Goal: Transaction & Acquisition: Purchase product/service

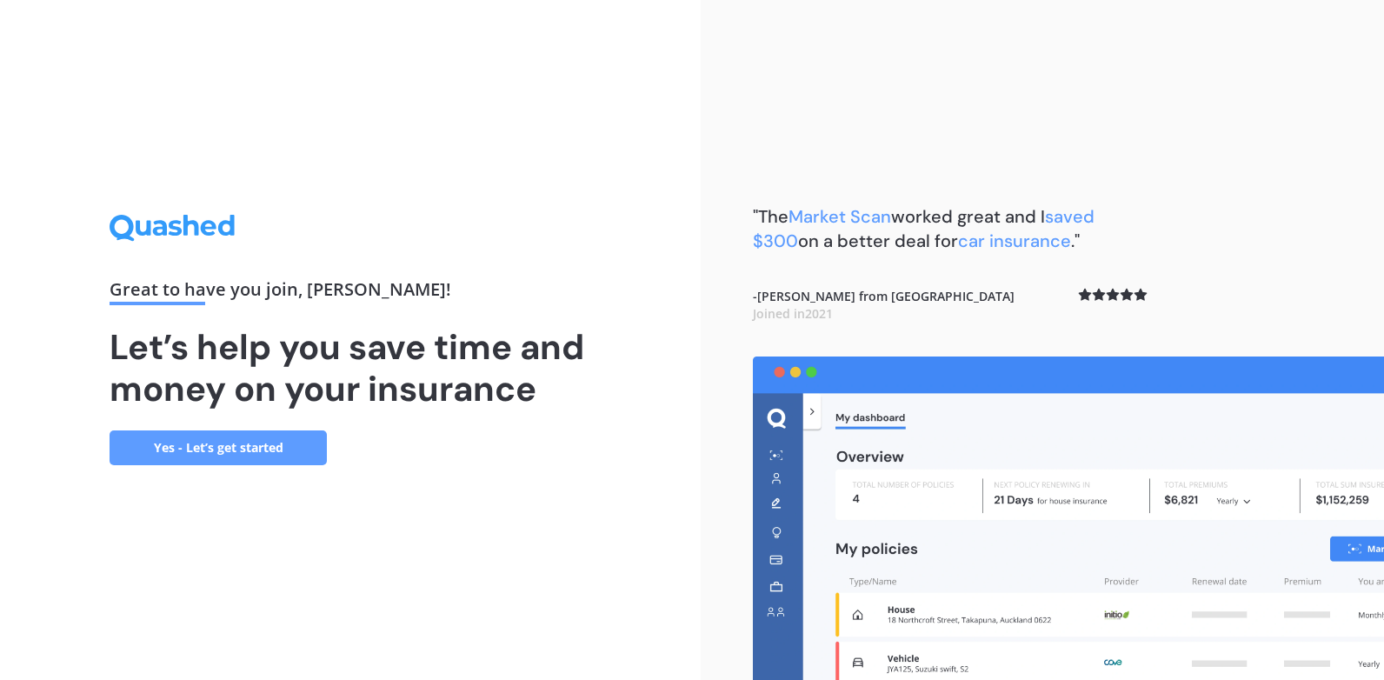
click at [202, 449] on link "Yes - Let’s get started" at bounding box center [218, 447] width 217 height 35
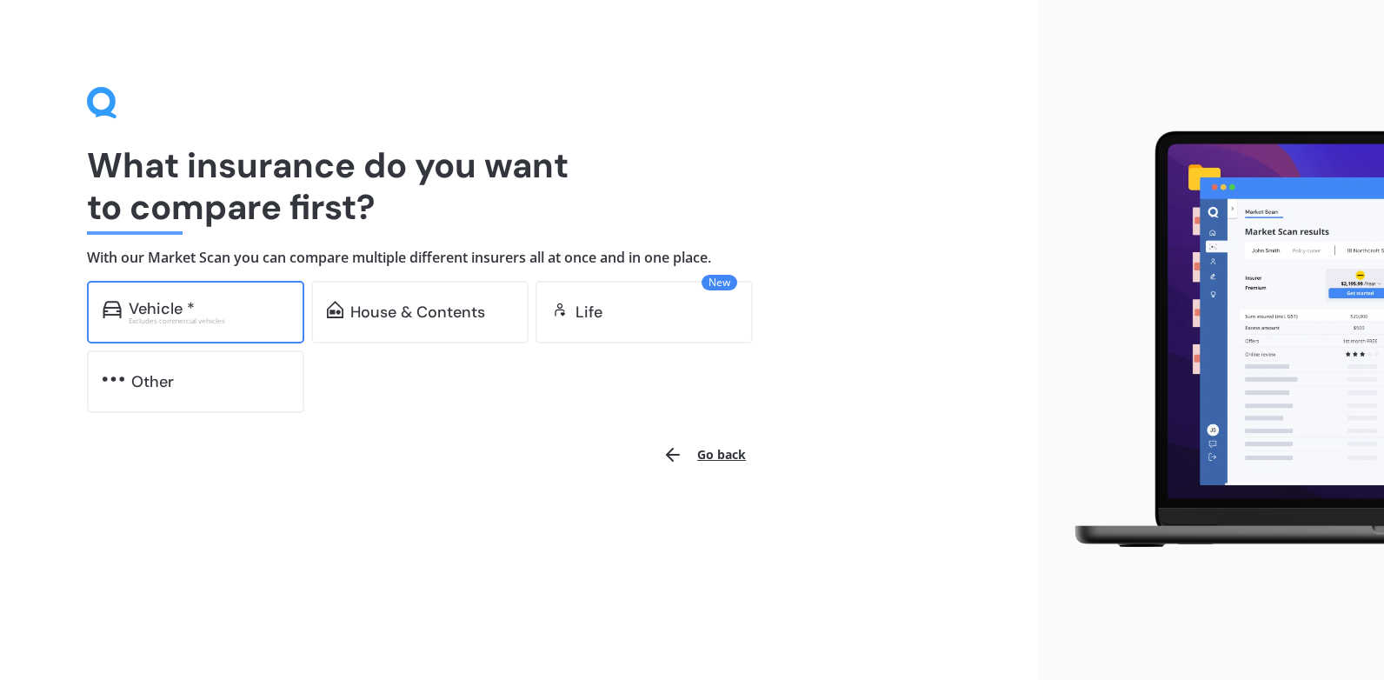
click at [209, 312] on div "Vehicle *" at bounding box center [209, 308] width 160 height 17
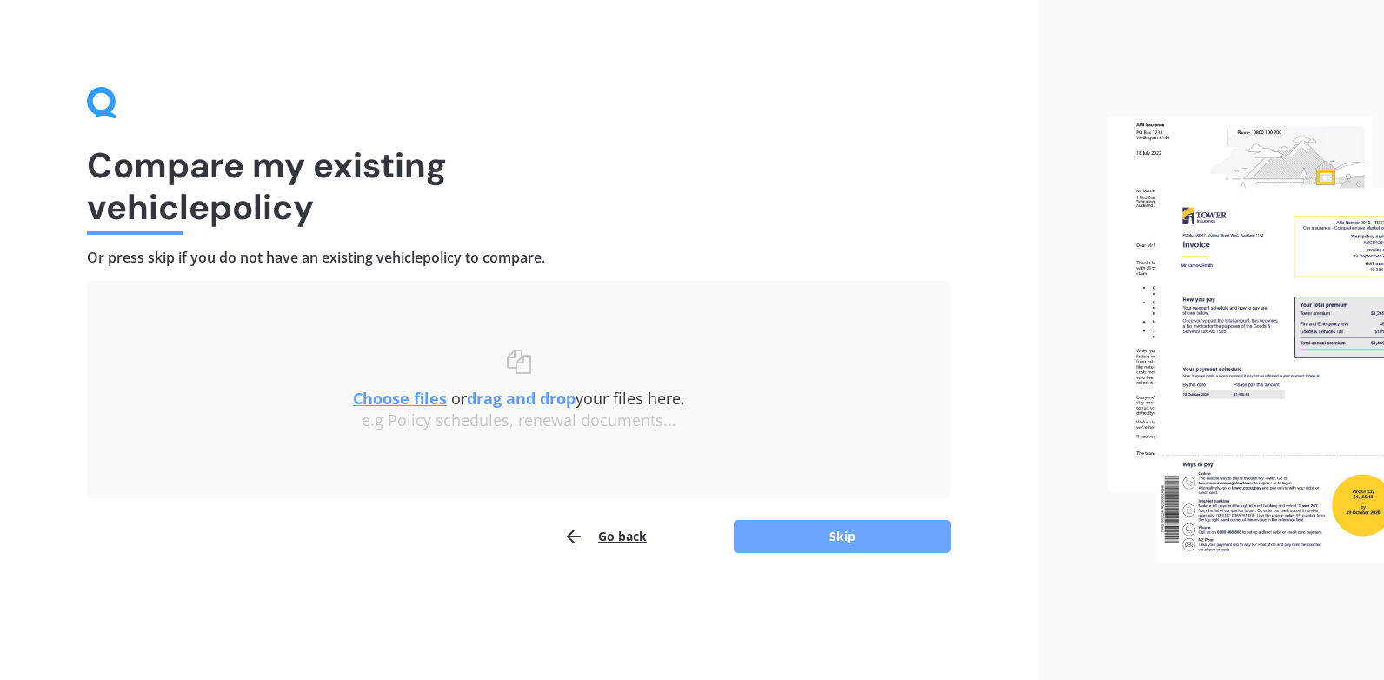
click at [828, 533] on button "Skip" at bounding box center [842, 536] width 217 height 33
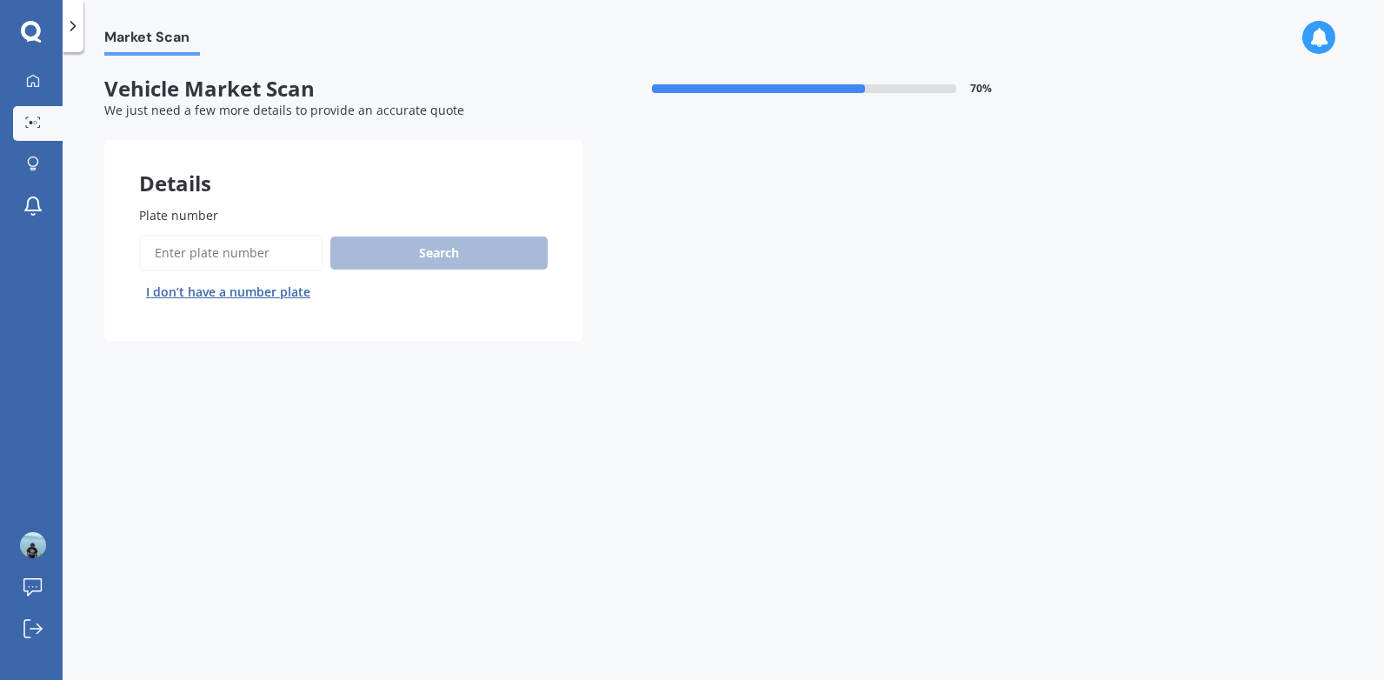
click at [163, 257] on input "Plate number" at bounding box center [231, 253] width 184 height 37
click at [449, 243] on button "Search" at bounding box center [438, 252] width 217 height 33
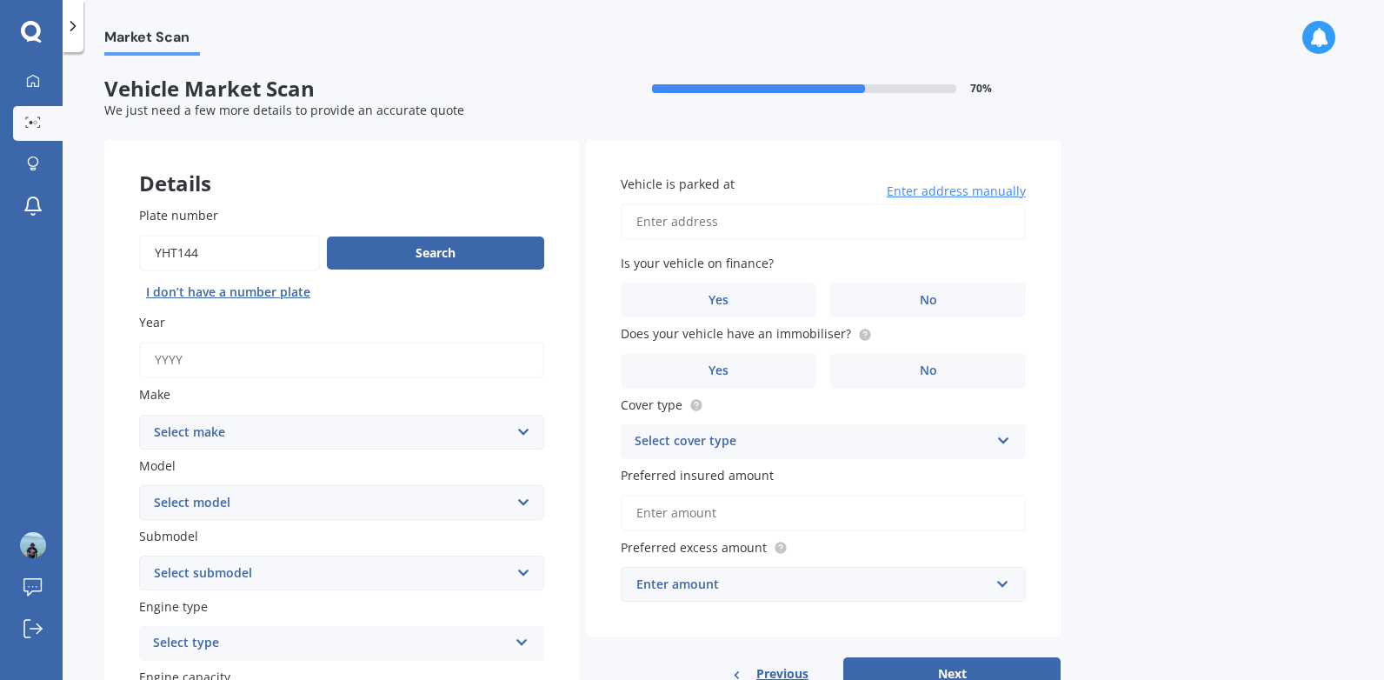
click at [203, 250] on input "Plate number" at bounding box center [229, 253] width 181 height 37
drag, startPoint x: 215, startPoint y: 254, endPoint x: 27, endPoint y: 252, distance: 187.8
click at [34, 249] on div "My Dashboard Market Scan Explore insurance Notifications Colin McLennan Submit …" at bounding box center [692, 340] width 1384 height 680
type input "LTY144"
click at [411, 242] on button "Search" at bounding box center [435, 252] width 217 height 33
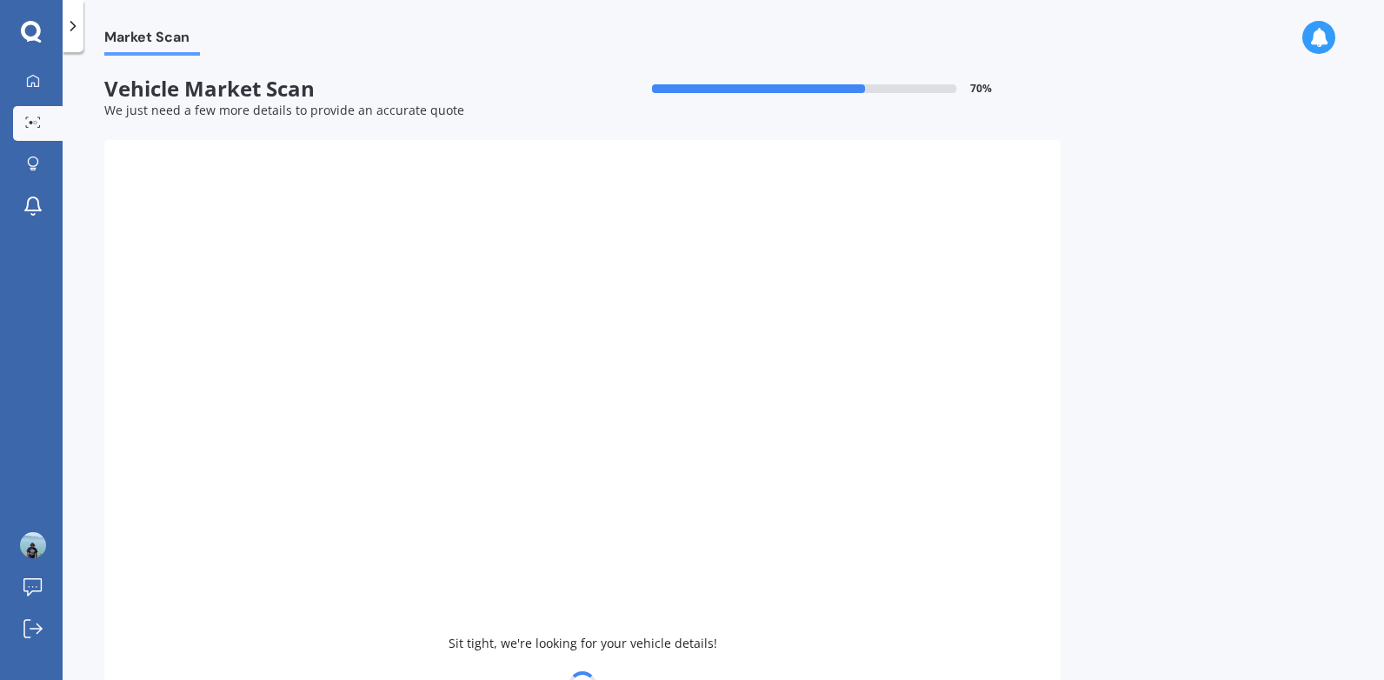
type input "2006"
select select "HONDA"
select select "ACCORD"
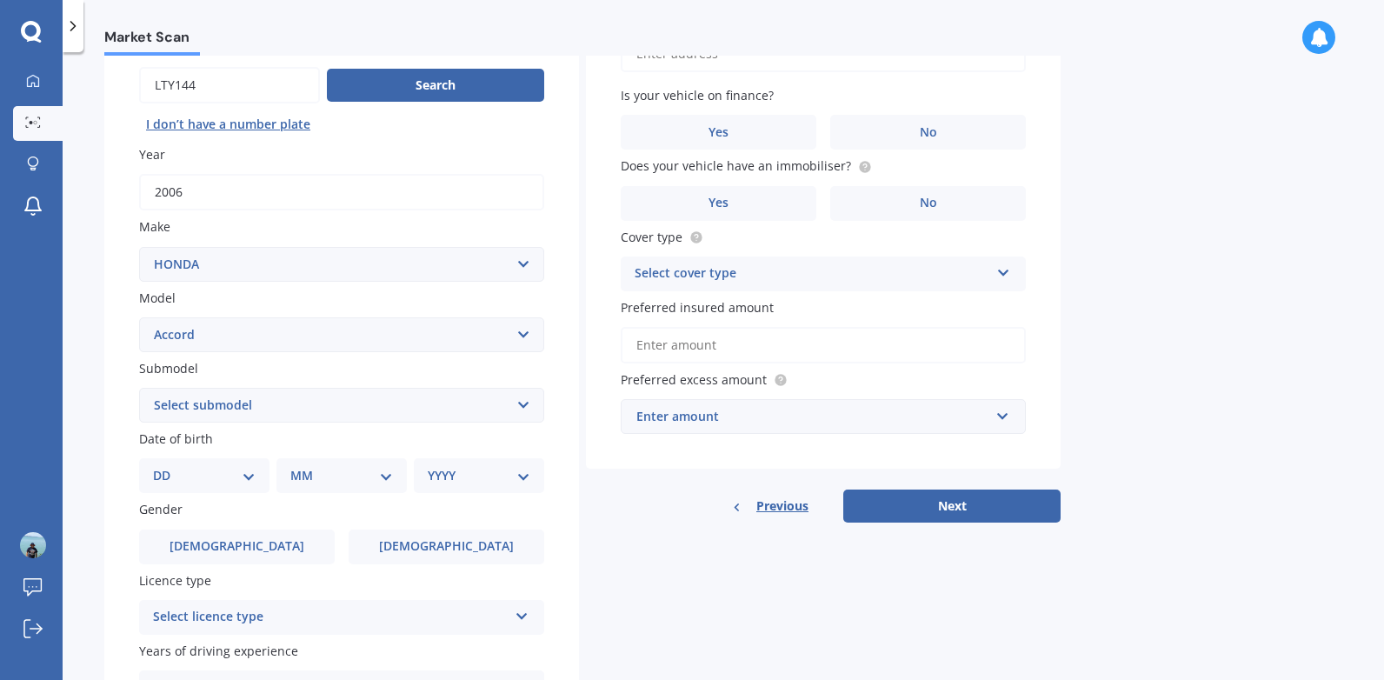
scroll to position [174, 0]
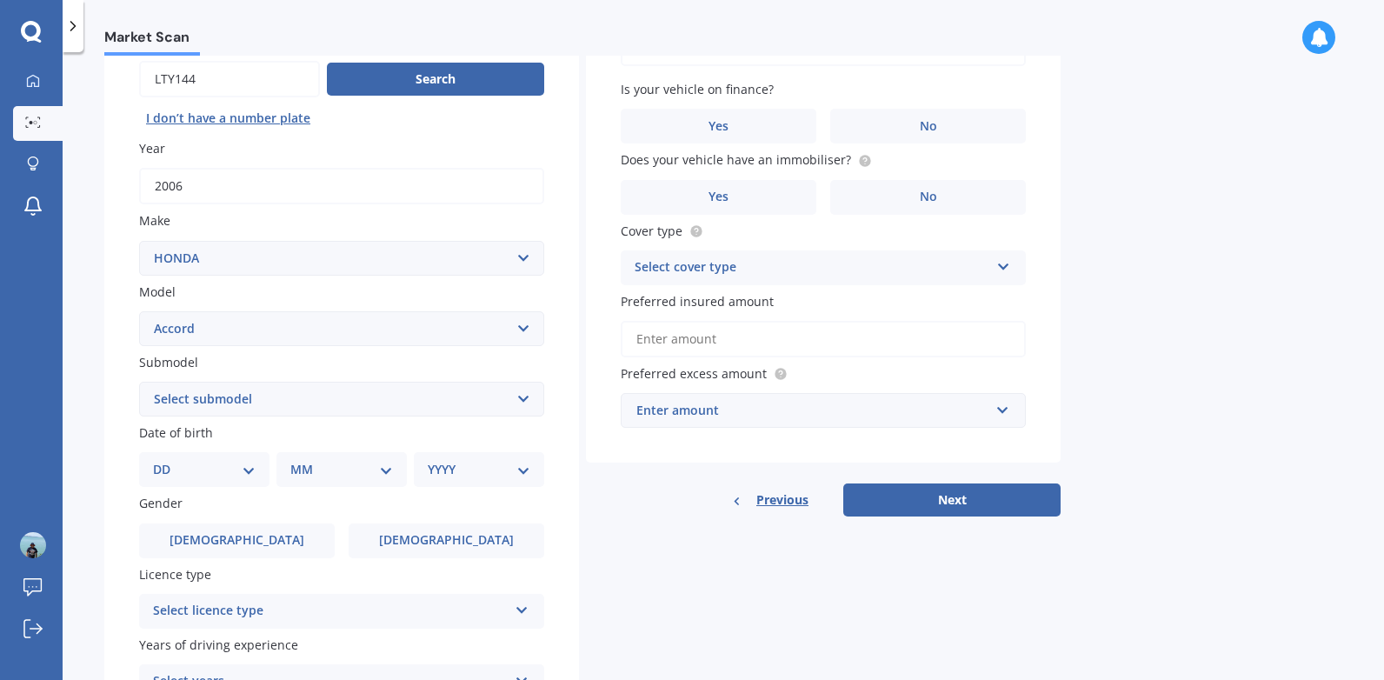
click at [219, 472] on select "DD 01 02 03 04 05 06 07 08 09 10 11 12 13 14 15 16 17 18 19 20 21 22 23 24 25 2…" at bounding box center [204, 469] width 103 height 19
select select "24"
click at [167, 460] on select "DD 01 02 03 04 05 06 07 08 09 10 11 12 13 14 15 16 17 18 19 20 21 22 23 24 25 2…" at bounding box center [204, 469] width 103 height 19
click at [355, 470] on select "MM 01 02 03 04 05 06 07 08 09 10 11 12" at bounding box center [345, 469] width 96 height 19
select select "07"
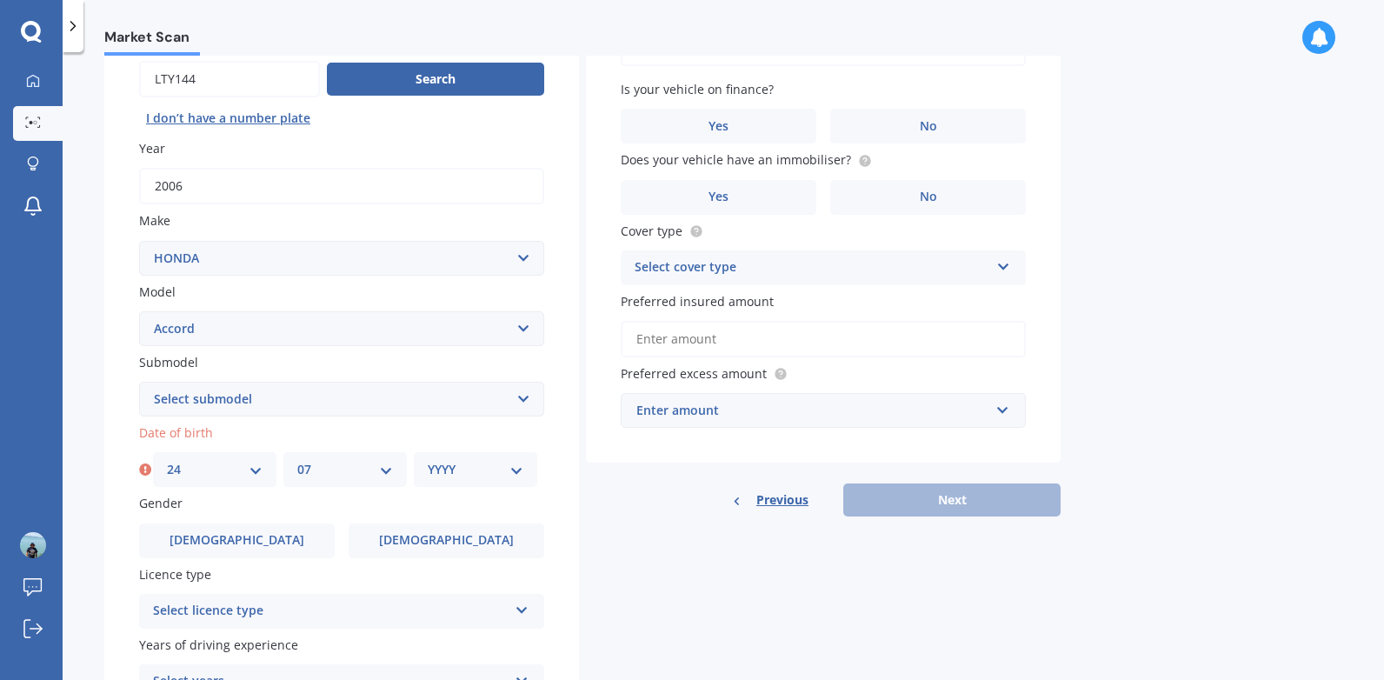
click at [297, 460] on select "MM 01 02 03 04 05 06 07 08 09 10 11 12" at bounding box center [345, 469] width 96 height 19
click at [480, 469] on select "YYYY 2025 2024 2023 2022 2021 2020 2019 2018 2017 2016 2015 2014 2013 2012 2011…" at bounding box center [476, 469] width 96 height 19
select select "2003"
click at [428, 460] on select "YYYY 2025 2024 2023 2022 2021 2020 2019 2018 2017 2016 2015 2014 2013 2012 2011…" at bounding box center [476, 469] width 96 height 19
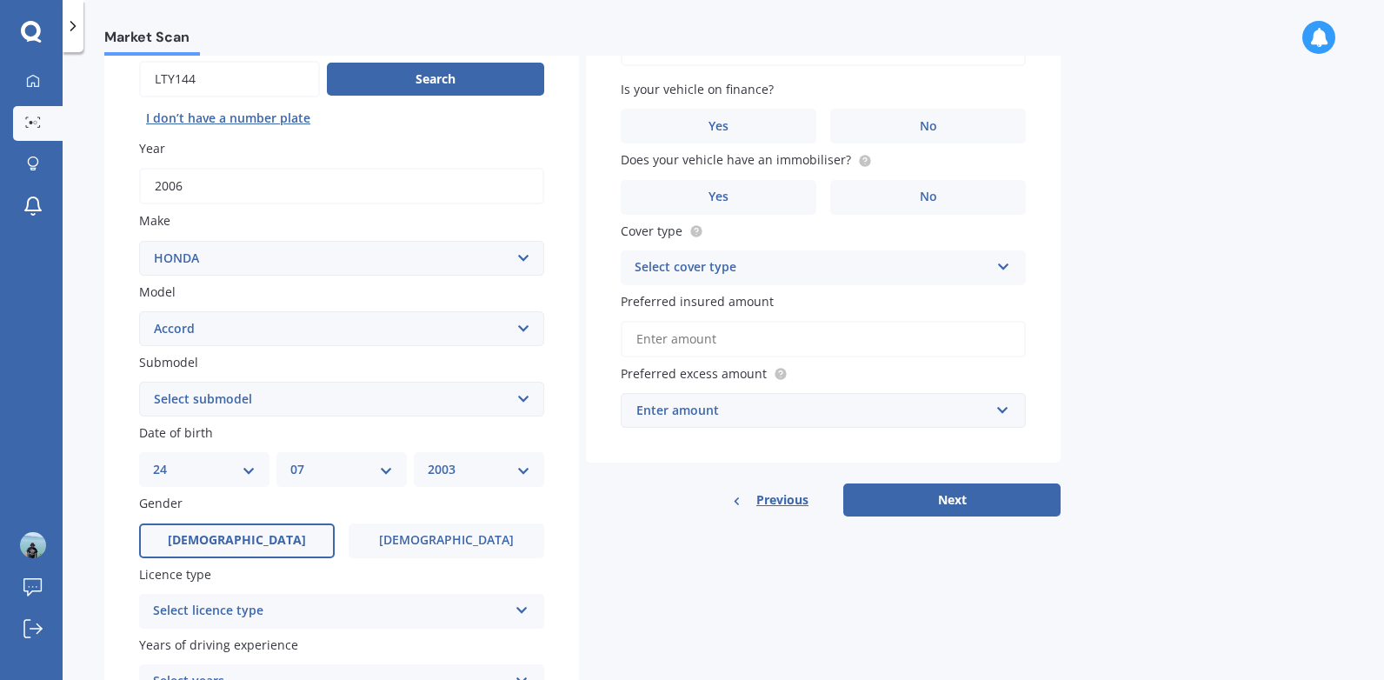
click at [248, 537] on span "Male" at bounding box center [237, 540] width 138 height 15
click at [0, 0] on input "Male" at bounding box center [0, 0] width 0 height 0
click at [526, 605] on icon at bounding box center [522, 607] width 15 height 12
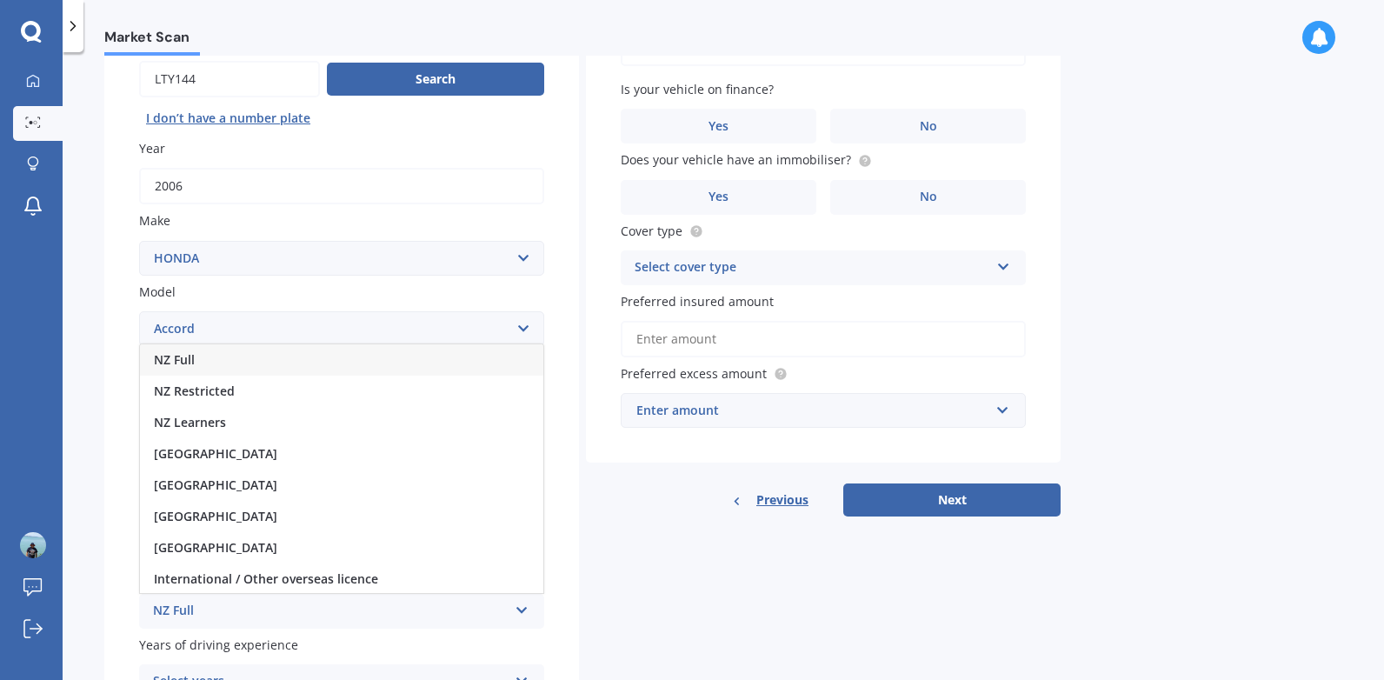
click at [482, 367] on div "NZ Full" at bounding box center [341, 359] width 403 height 31
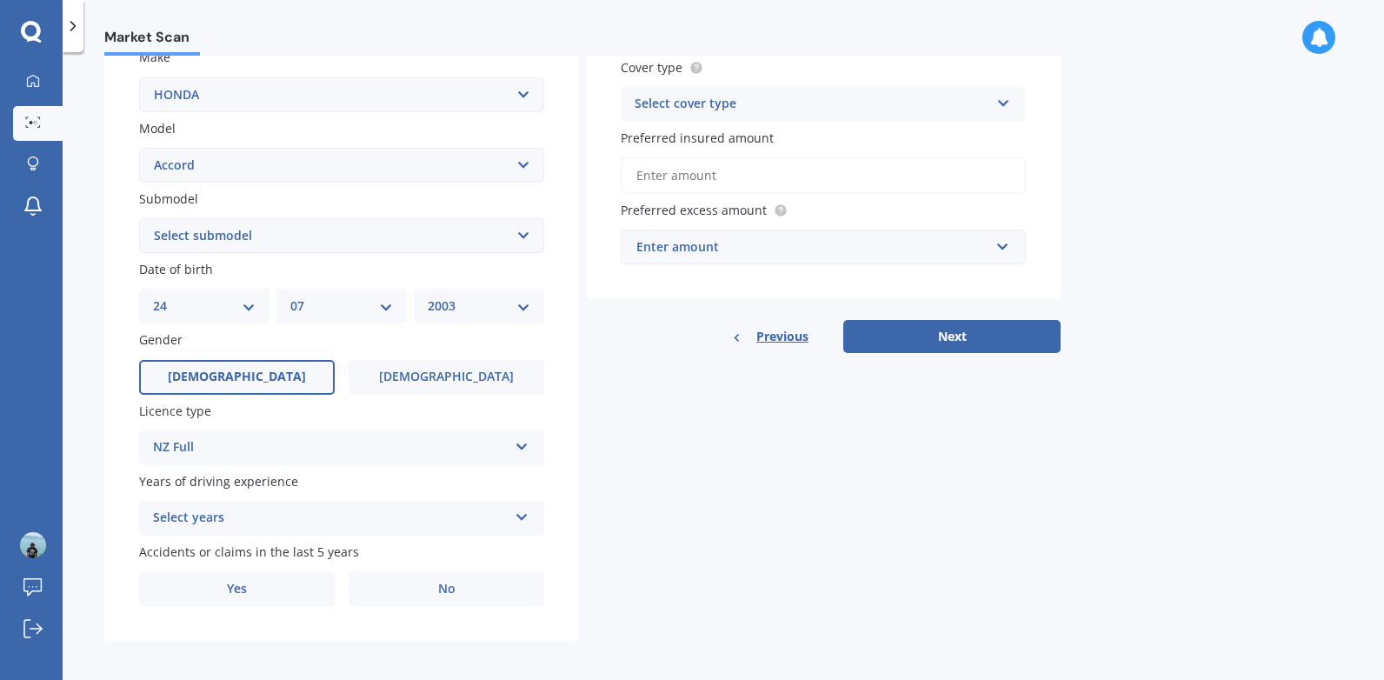
scroll to position [343, 0]
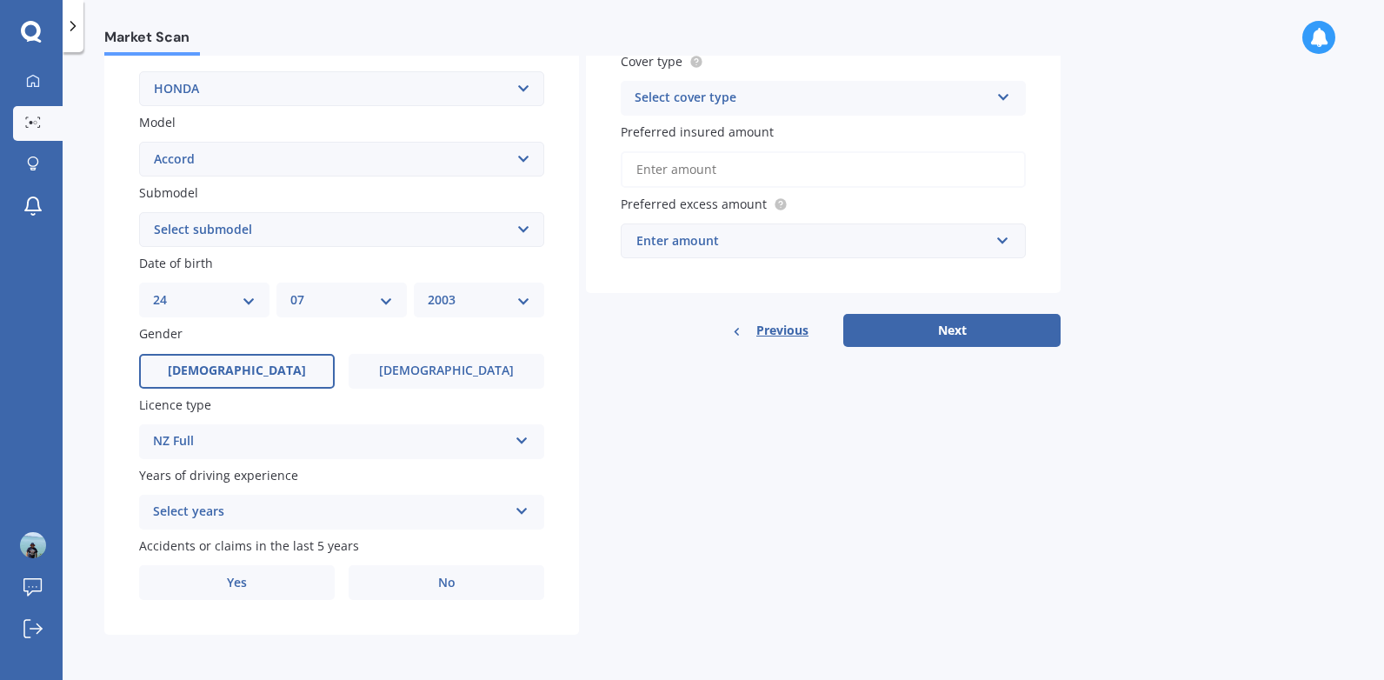
click at [521, 509] on icon at bounding box center [522, 508] width 15 height 12
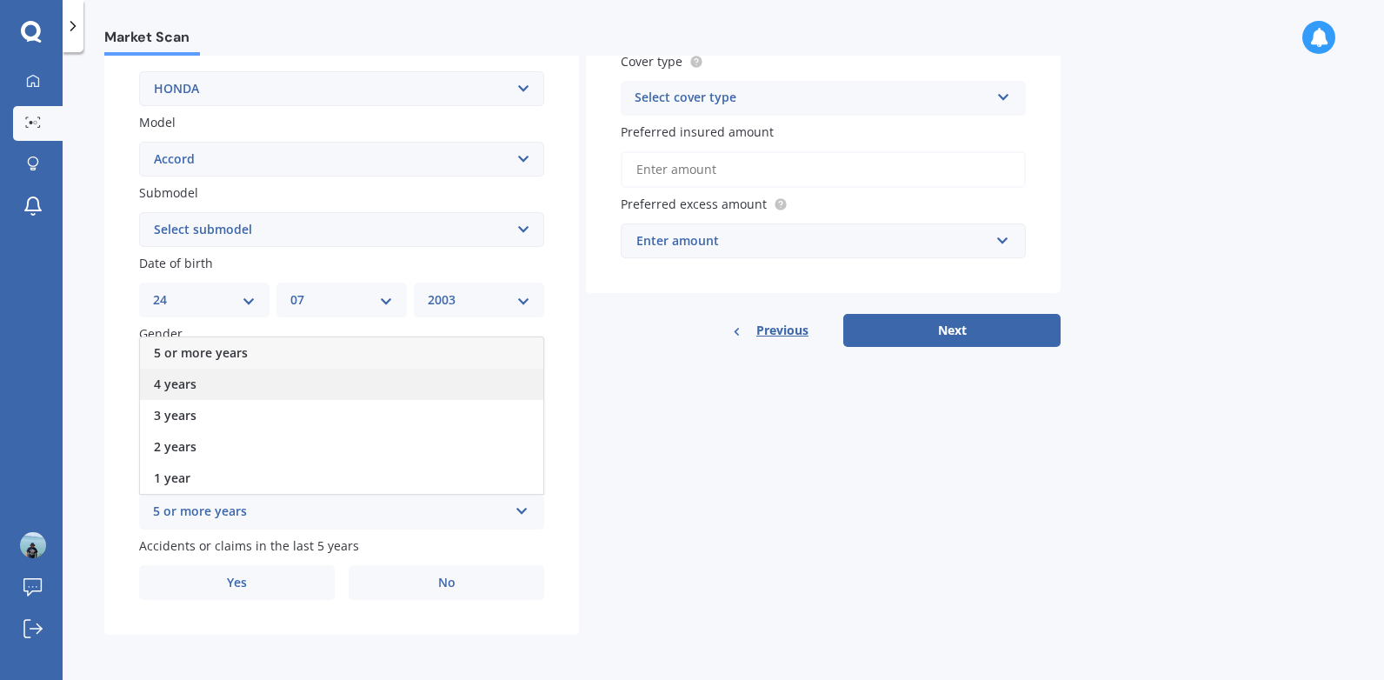
click at [475, 388] on div "4 years" at bounding box center [341, 384] width 403 height 31
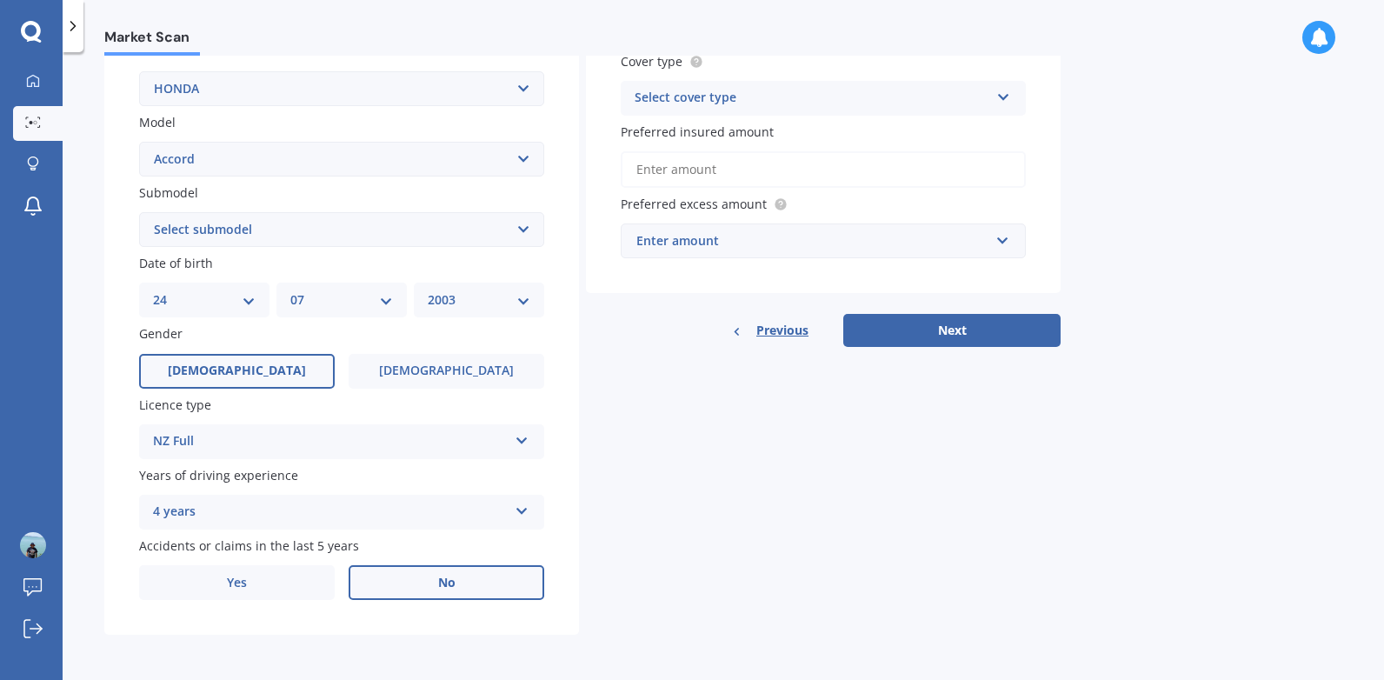
click at [452, 588] on span "No" at bounding box center [446, 582] width 17 height 15
click at [0, 0] on input "No" at bounding box center [0, 0] width 0 height 0
click at [404, 239] on select "Select submodel (all other) 2.2i Euro 2.0 Euro 2.4 Euro 2.4 Tourer Euro R EX EX…" at bounding box center [341, 229] width 405 height 35
select select "EURO 2.4"
click at [139, 212] on select "Select submodel (all other) 2.2i Euro 2.0 Euro 2.4 Euro 2.4 Tourer Euro R EX EX…" at bounding box center [341, 229] width 405 height 35
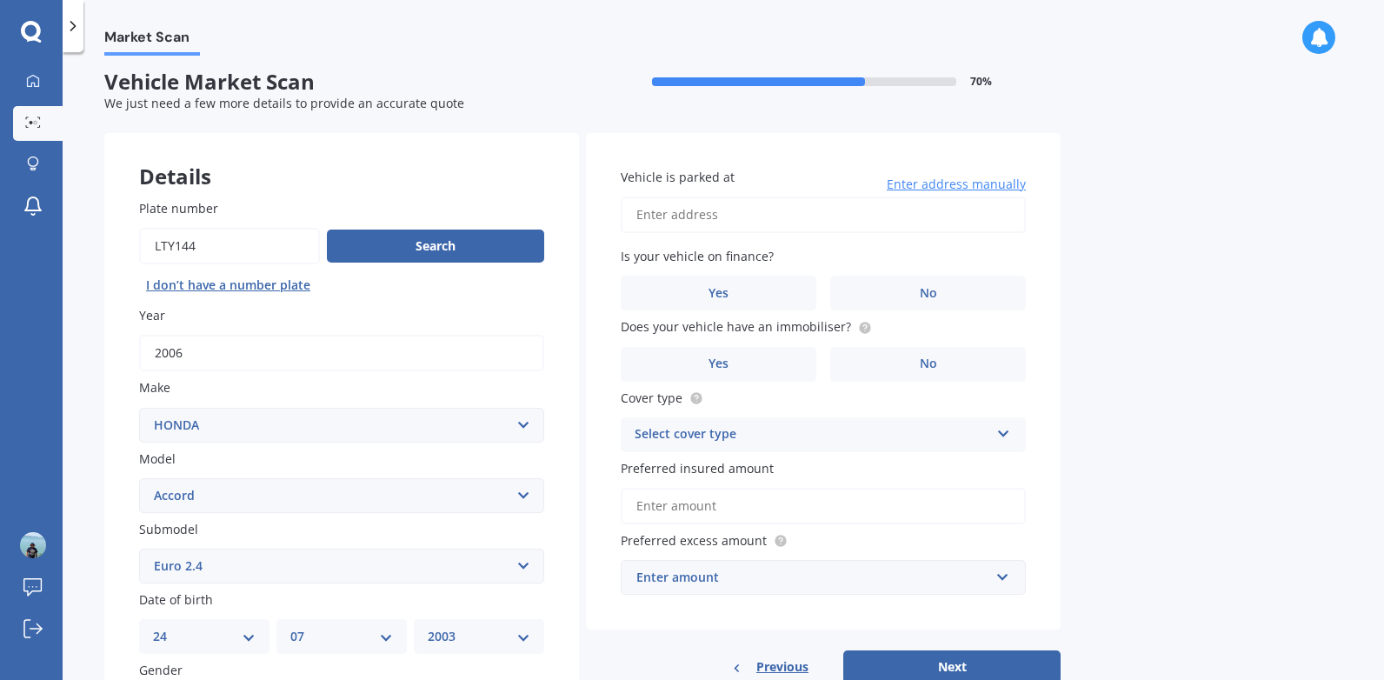
scroll to position [0, 0]
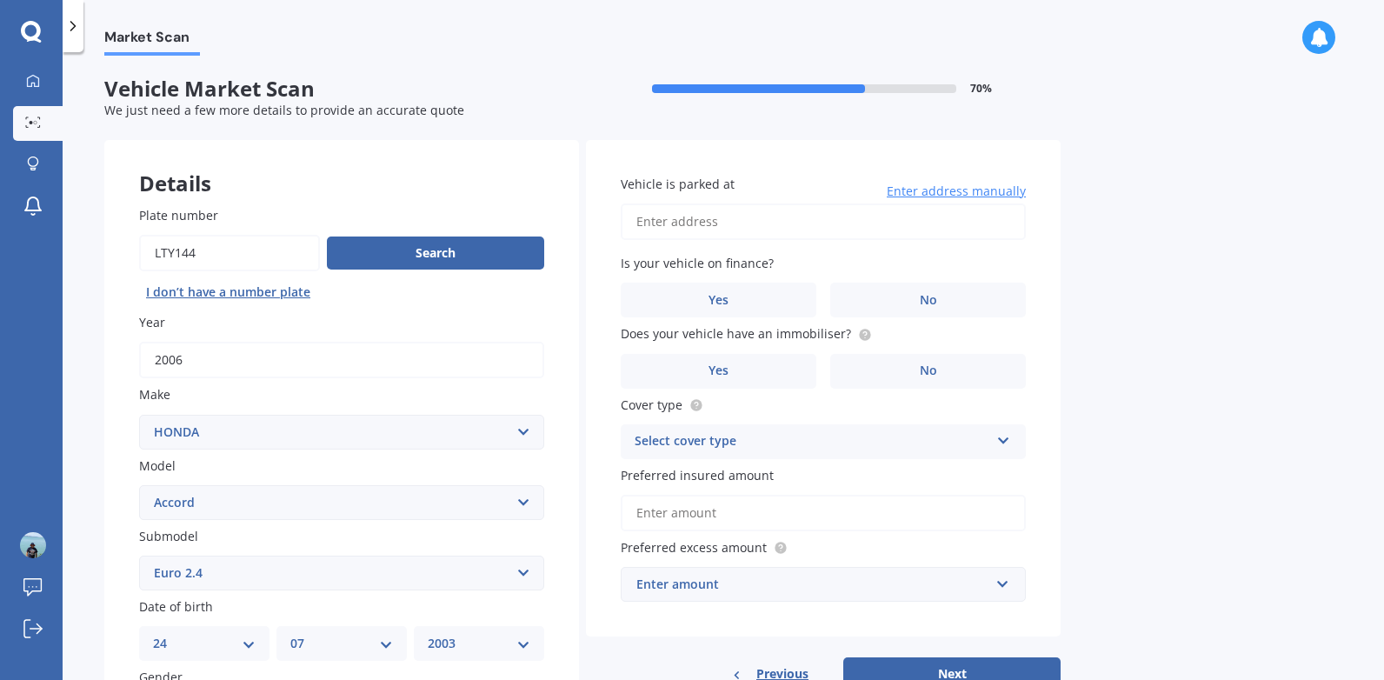
click at [705, 217] on input "Vehicle is parked at" at bounding box center [823, 221] width 405 height 37
type input "52 Halsey Drive, Lynfield, Auckland 1042"
click at [914, 296] on label "No" at bounding box center [928, 300] width 196 height 35
click at [0, 0] on input "No" at bounding box center [0, 0] width 0 height 0
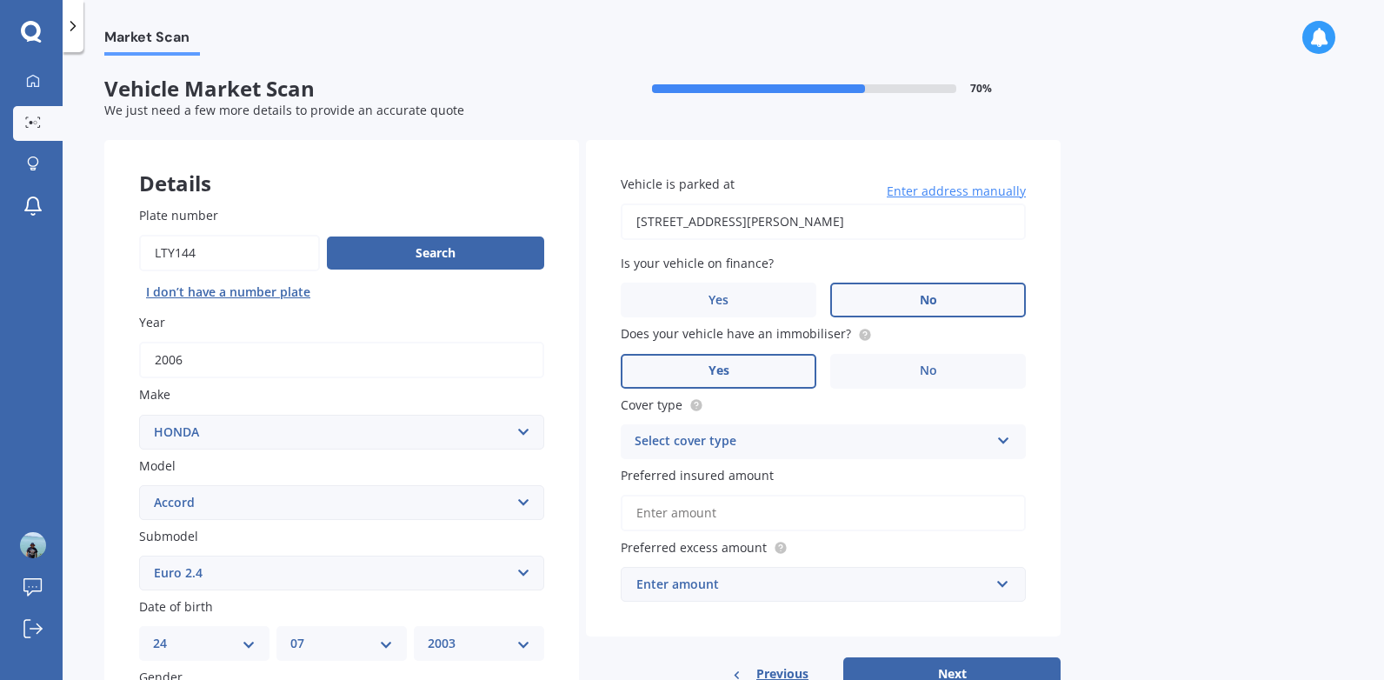
click at [759, 367] on label "Yes" at bounding box center [719, 371] width 196 height 35
click at [0, 0] on input "Yes" at bounding box center [0, 0] width 0 height 0
click at [962, 443] on div "Select cover type" at bounding box center [812, 441] width 355 height 21
click at [933, 467] on div "Comprehensive" at bounding box center [823, 475] width 403 height 31
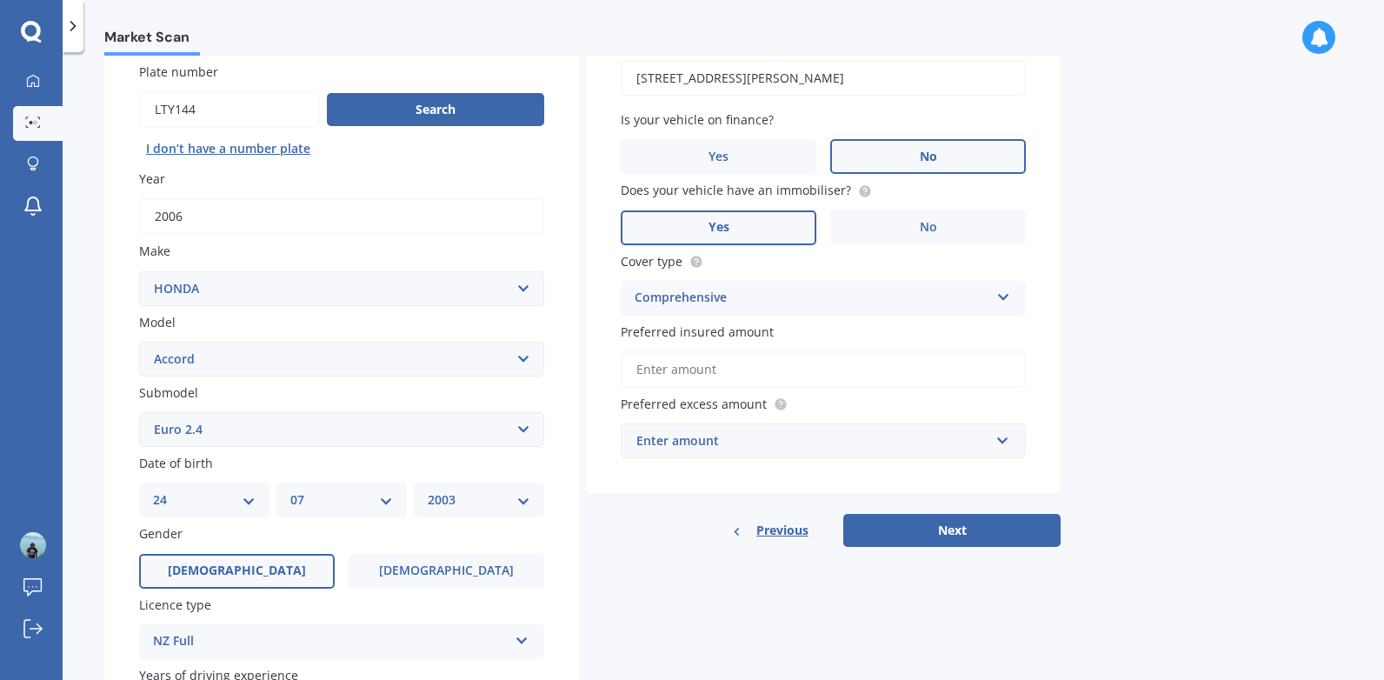
scroll to position [174, 0]
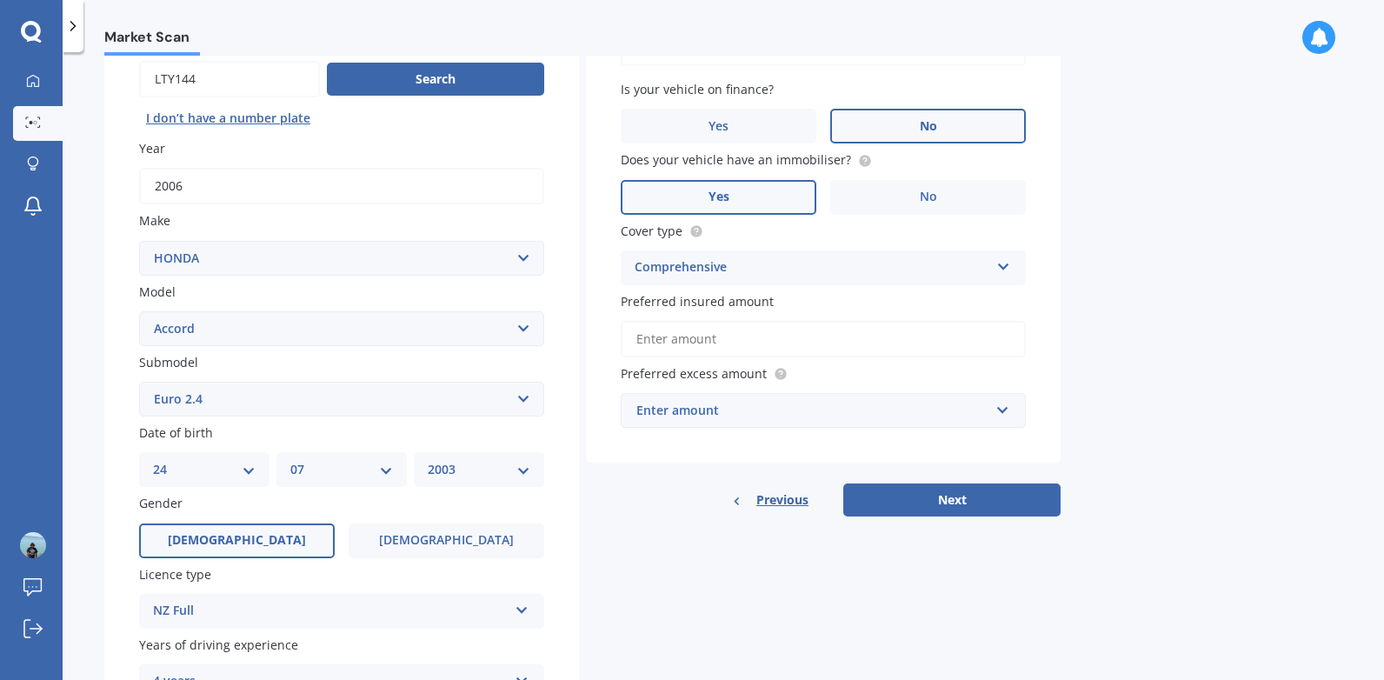
click at [668, 338] on input "Preferred insured amount" at bounding box center [823, 339] width 405 height 37
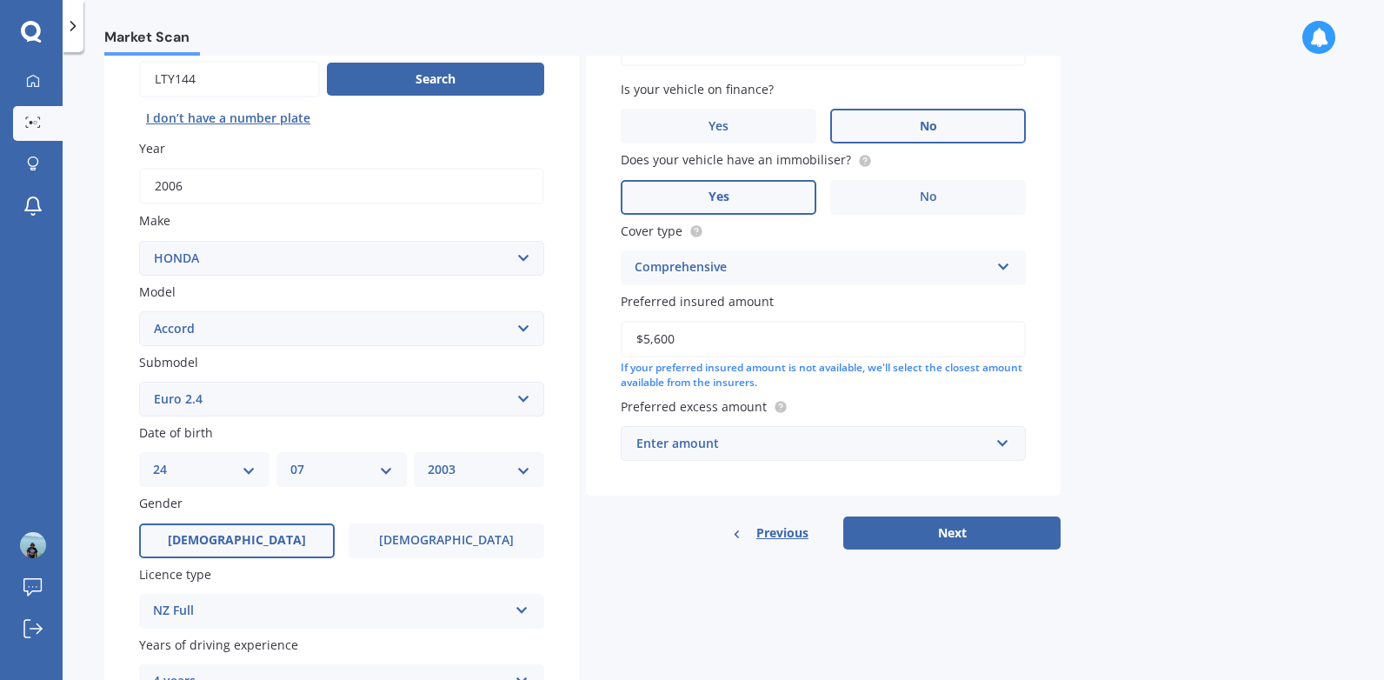
type input "$5,600"
click at [798, 443] on div "Enter amount" at bounding box center [812, 443] width 353 height 19
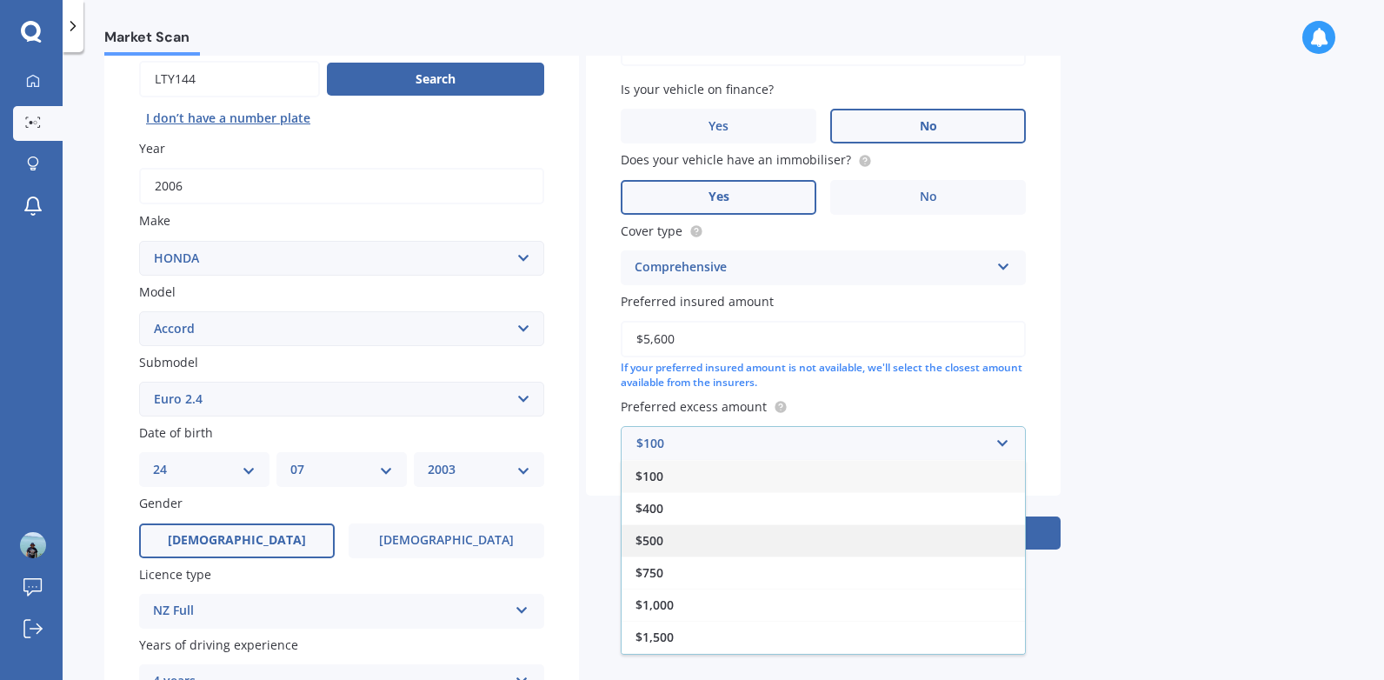
click at [742, 539] on div "$500" at bounding box center [823, 540] width 403 height 32
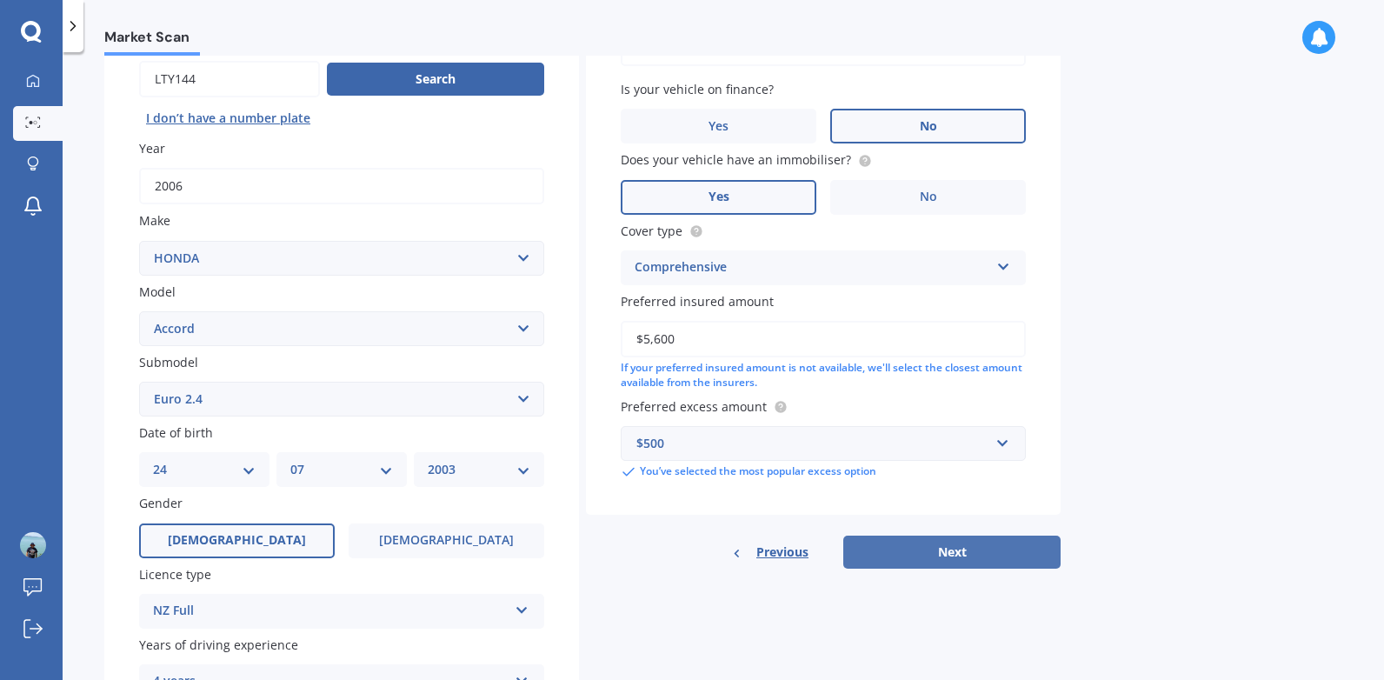
click at [948, 550] on button "Next" at bounding box center [951, 551] width 217 height 33
select select "24"
select select "07"
select select "2003"
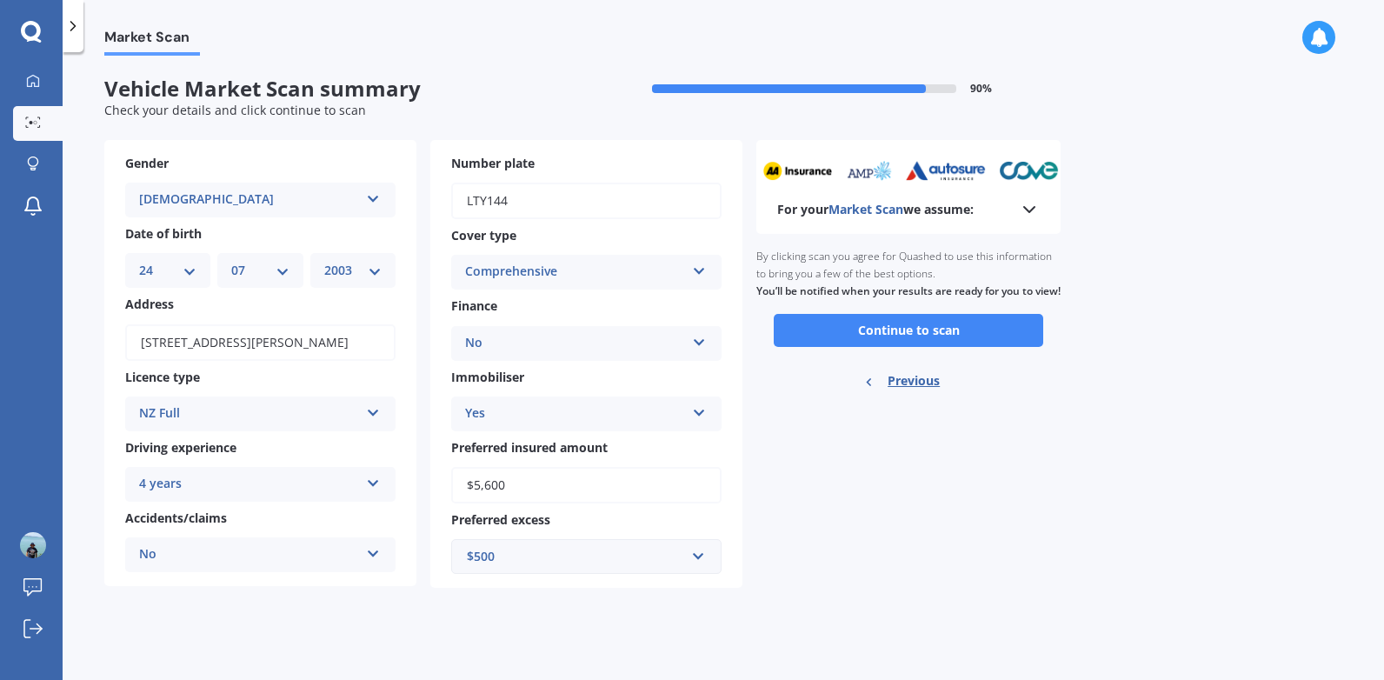
scroll to position [0, 0]
click at [918, 344] on button "Continue to scan" at bounding box center [908, 330] width 269 height 33
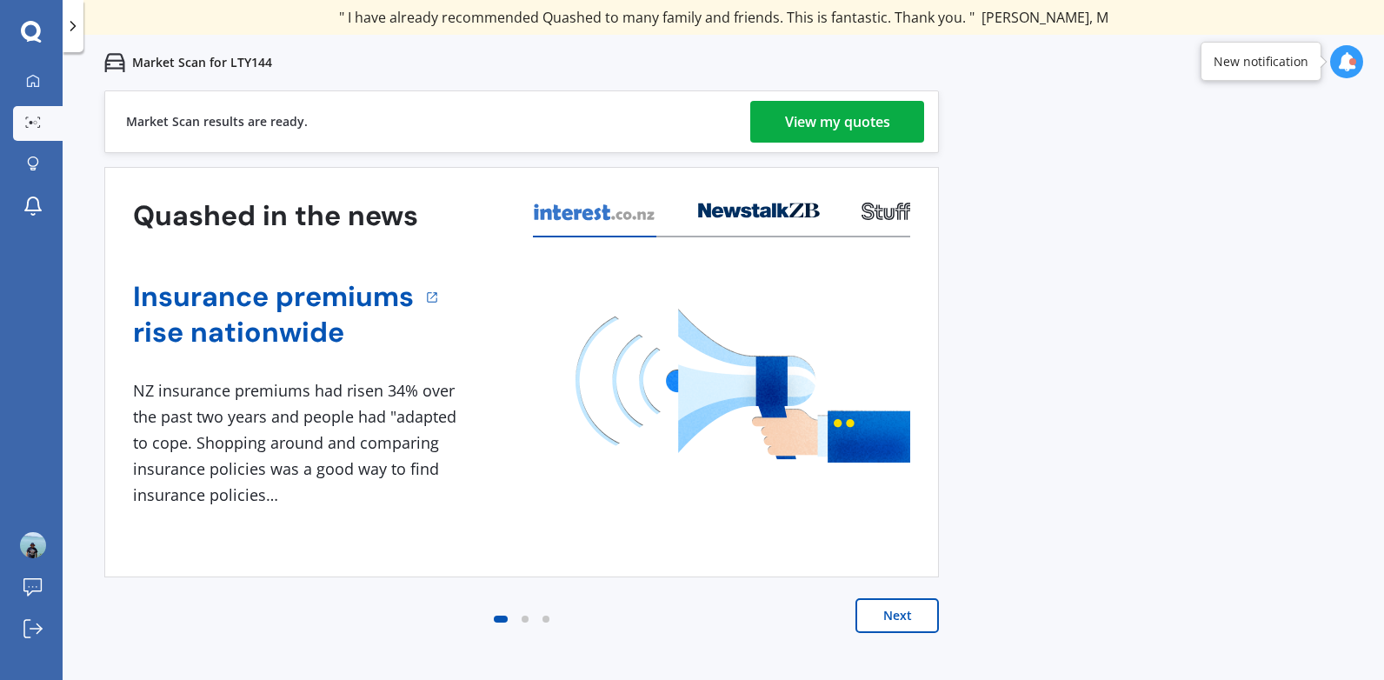
click at [809, 120] on div "View my quotes" at bounding box center [837, 122] width 105 height 42
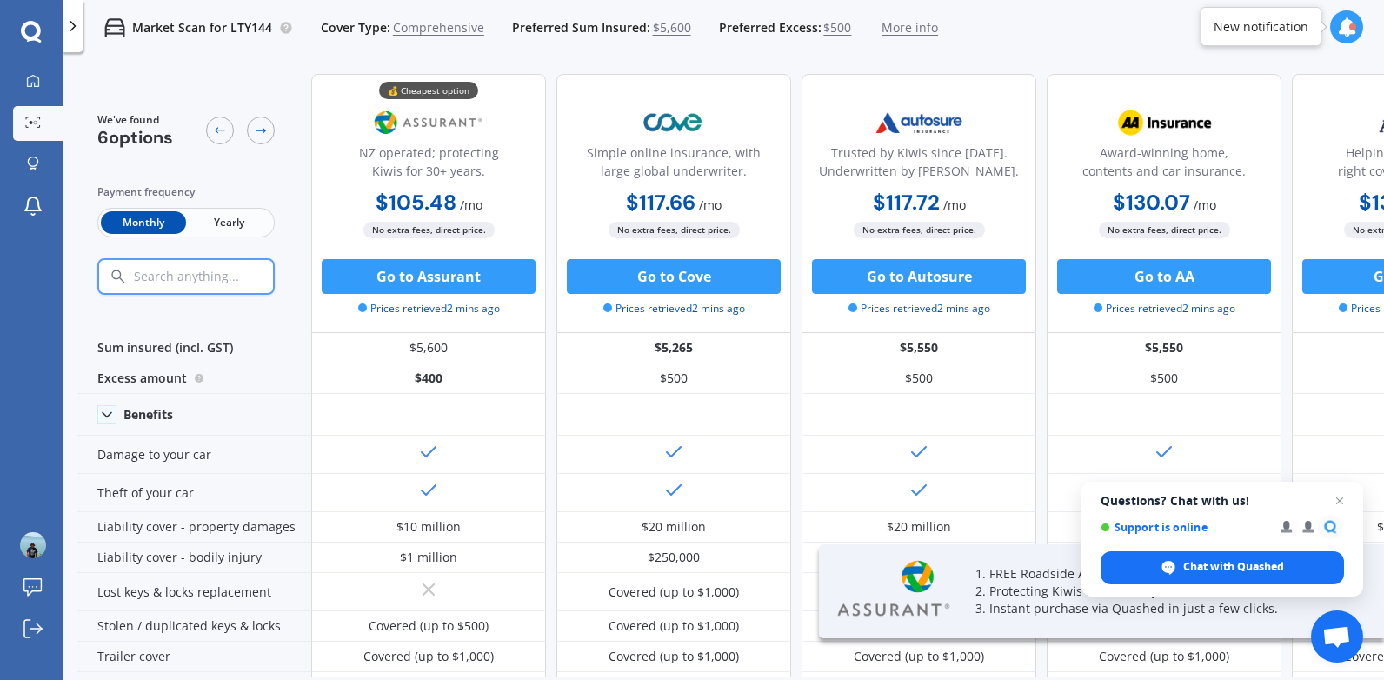
click at [224, 222] on span "Yearly" at bounding box center [228, 222] width 85 height 23
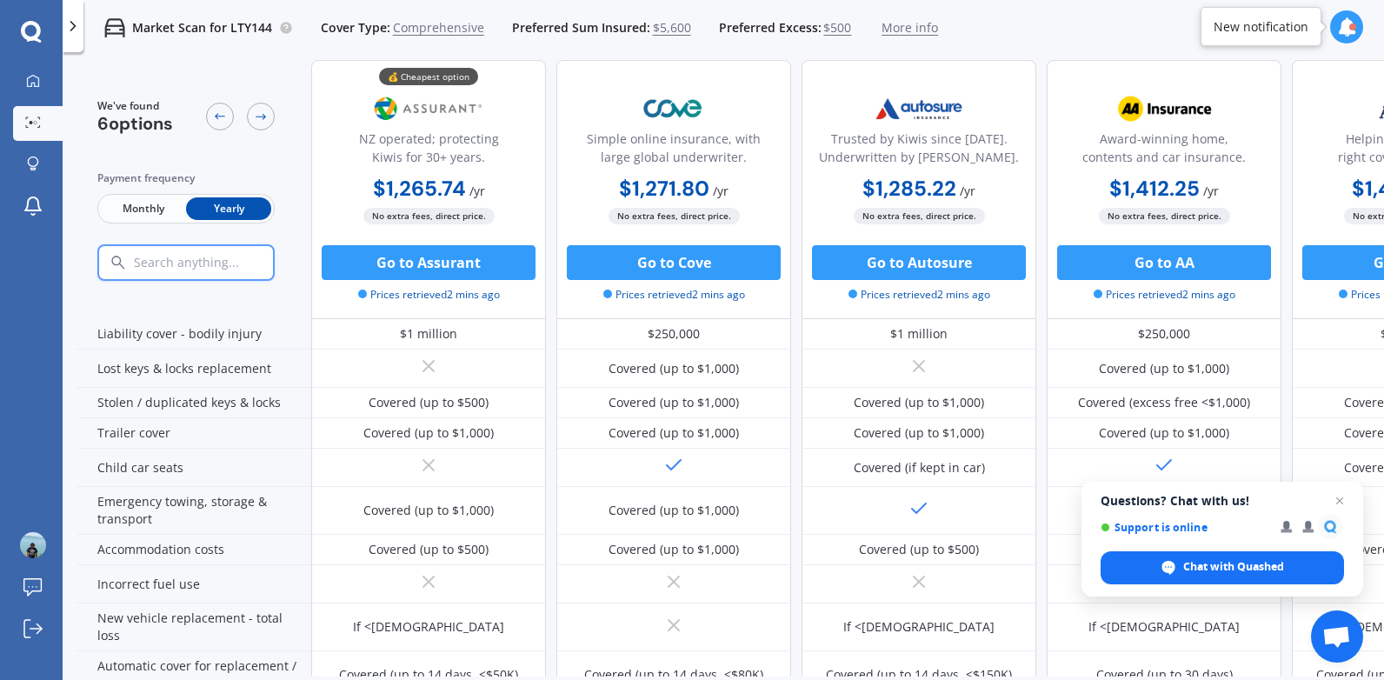
scroll to position [261, 0]
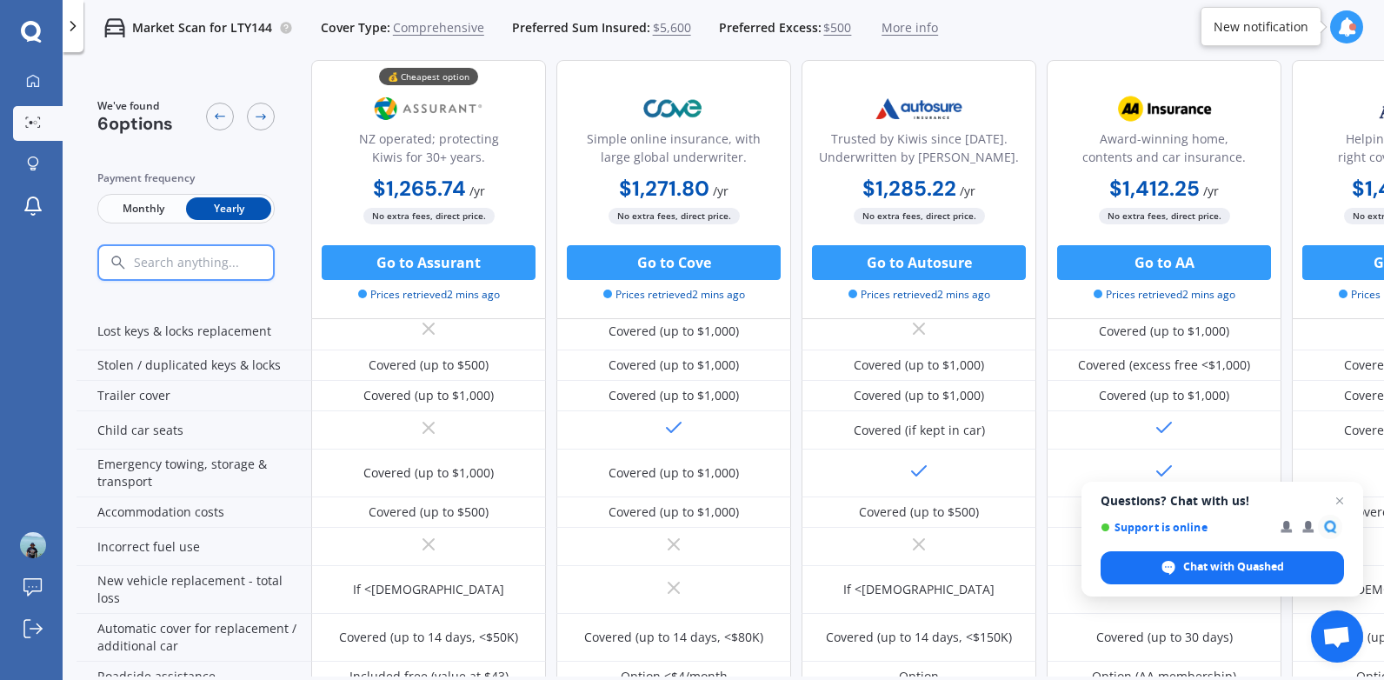
click at [128, 206] on span "Monthly" at bounding box center [143, 208] width 85 height 23
